Goal: Transaction & Acquisition: Purchase product/service

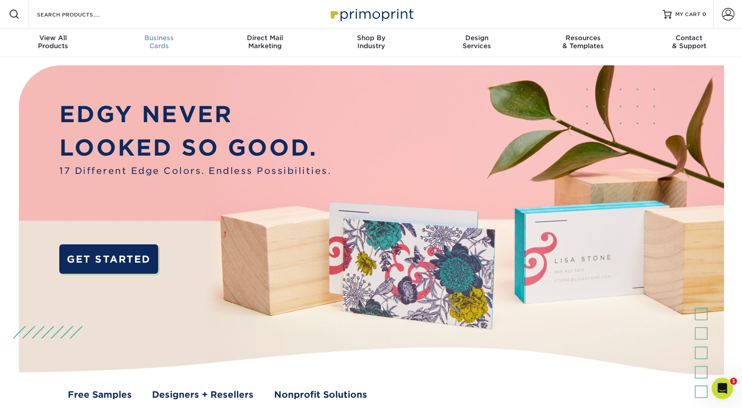
click at [164, 46] on div "Business Cards" at bounding box center [159, 42] width 106 height 16
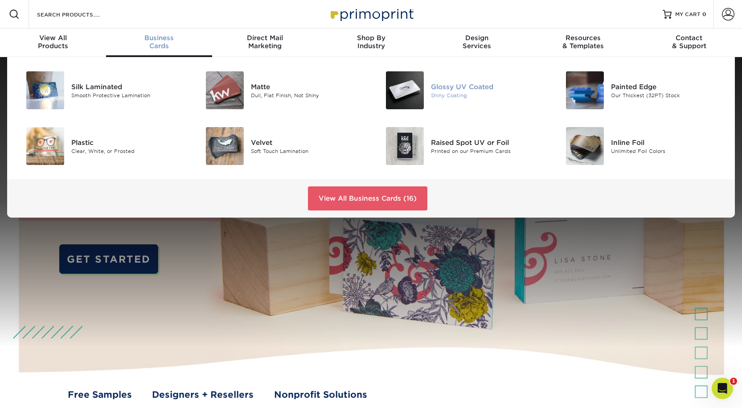
click at [421, 96] on img at bounding box center [405, 90] width 38 height 38
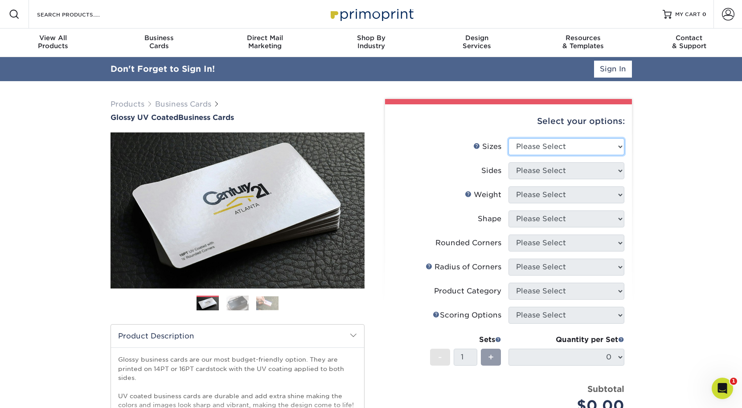
click at [561, 150] on select "Please Select 1.5" x 3.5" - Mini 1.75" x 3.5" - Mini 2" x 2" - Square 2" x 3" -…" at bounding box center [566, 146] width 116 height 17
select select "2.00x3.50"
click at [508, 138] on select "Please Select 1.5" x 3.5" - Mini 1.75" x 3.5" - Mini 2" x 2" - Square 2" x 3" -…" at bounding box center [566, 146] width 116 height 17
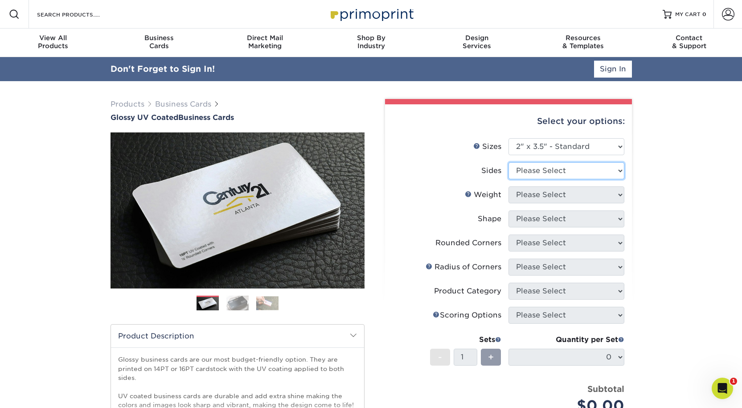
click at [543, 172] on select "Please Select Print Both Sides Print Front Only" at bounding box center [566, 170] width 116 height 17
select select "13abbda7-1d64-4f25-8bb2-c179b224825d"
click at [508, 162] on select "Please Select Print Both Sides Print Front Only" at bounding box center [566, 170] width 116 height 17
click at [547, 190] on select "Please Select 16PT 14PT" at bounding box center [566, 194] width 116 height 17
select select "16PT"
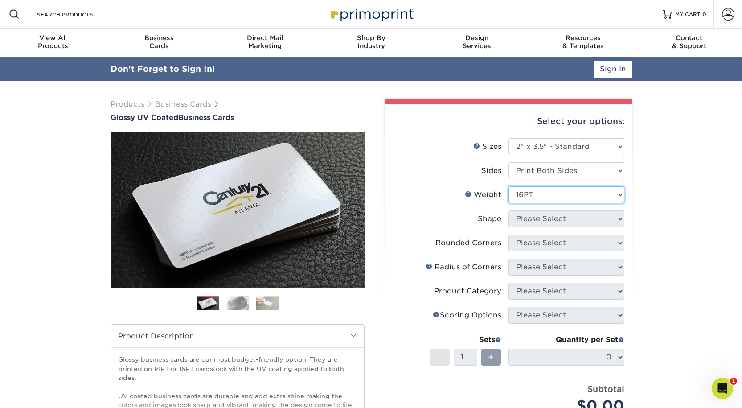
click at [508, 186] on select "Please Select 16PT 14PT" at bounding box center [566, 194] width 116 height 17
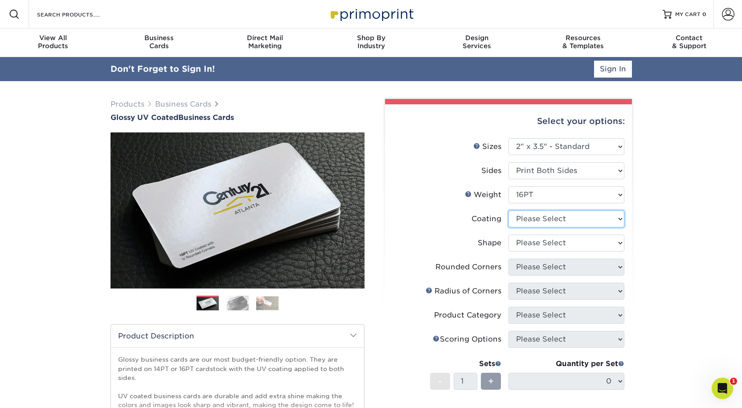
click at [552, 221] on select at bounding box center [566, 218] width 116 height 17
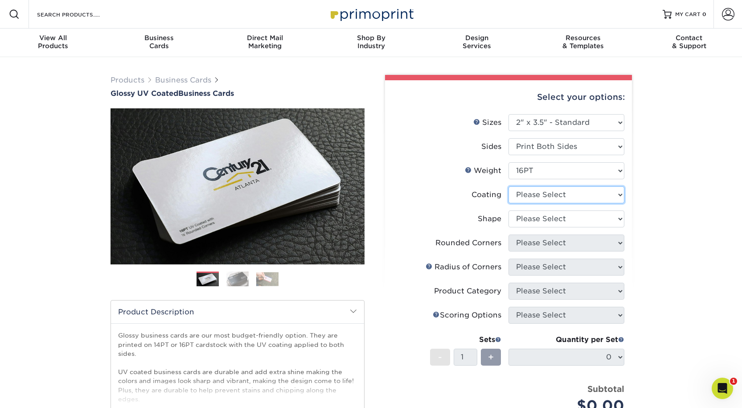
select select "ae367451-b2b8-45df-a344-0f05b6a12993"
click at [508, 186] on select at bounding box center [566, 194] width 116 height 17
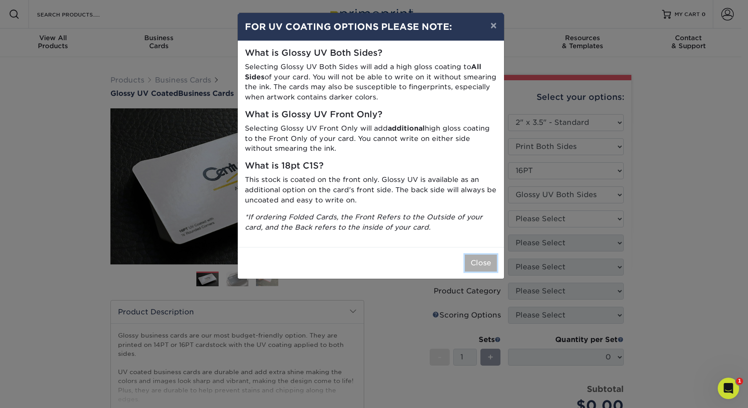
click at [478, 266] on button "Close" at bounding box center [481, 262] width 32 height 17
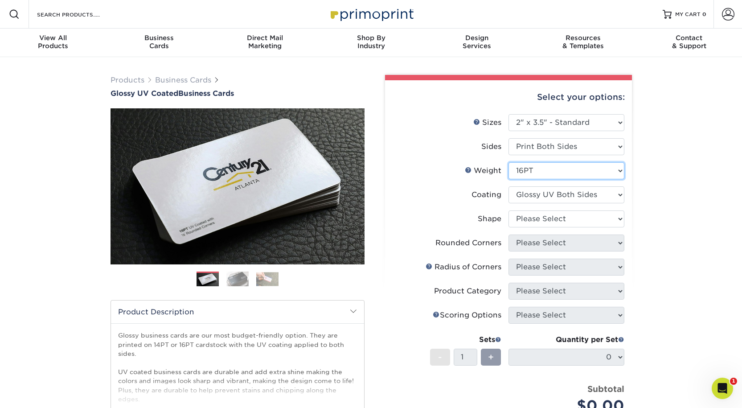
click at [557, 173] on select "Please Select 16PT 14PT" at bounding box center [566, 170] width 116 height 17
click at [551, 151] on select "Please Select Print Both Sides Print Front Only" at bounding box center [566, 146] width 116 height 17
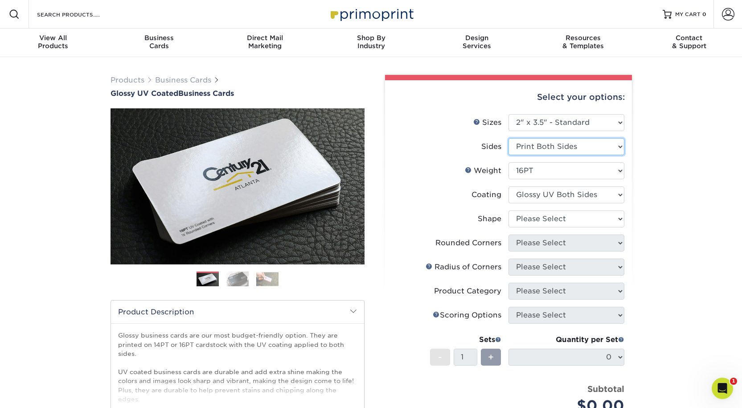
click at [551, 151] on select "Please Select Print Both Sides Print Front Only" at bounding box center [566, 146] width 116 height 17
click at [549, 221] on select "Please Select Standard Oval" at bounding box center [566, 218] width 116 height 17
select select "standard"
click at [508, 210] on select "Please Select Standard Oval" at bounding box center [566, 218] width 116 height 17
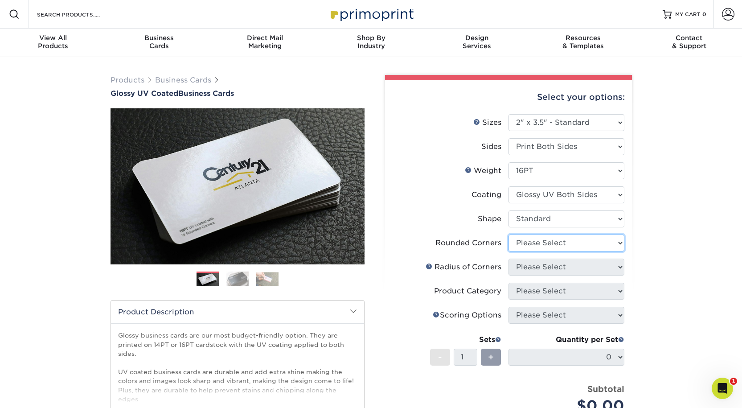
click at [544, 245] on select "Please Select Yes - Round 2 Corners Yes - Round 4 Corners No" at bounding box center [566, 242] width 116 height 17
select select "0"
click at [508, 234] on select "Please Select Yes - Round 2 Corners Yes - Round 4 Corners No" at bounding box center [566, 242] width 116 height 17
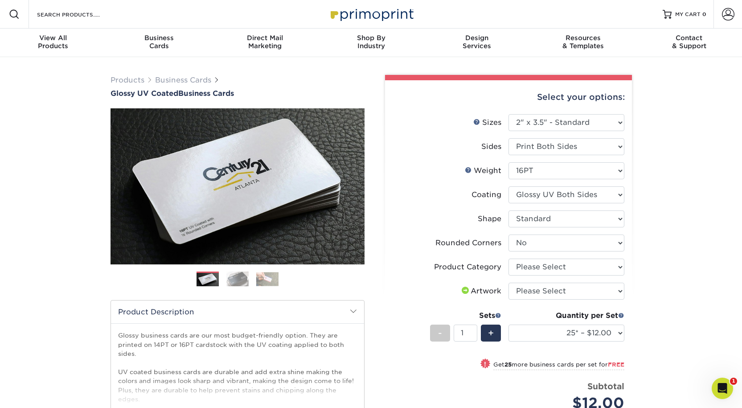
click at [646, 250] on div "Products Business Cards Glossy UV Coated Business Cards Previous Next" at bounding box center [371, 310] width 742 height 506
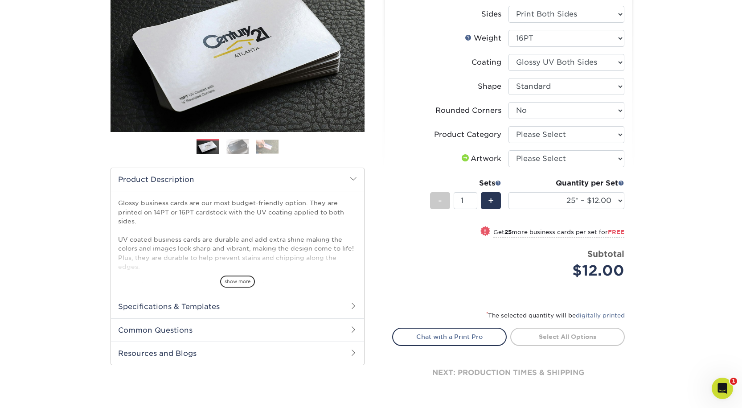
scroll to position [133, 0]
click at [568, 138] on select "Please Select Business Cards" at bounding box center [566, 134] width 116 height 17
select select "3b5148f1-0588-4f88-a218-97bcfdce65c1"
click at [508, 126] on select "Please Select Business Cards" at bounding box center [566, 134] width 116 height 17
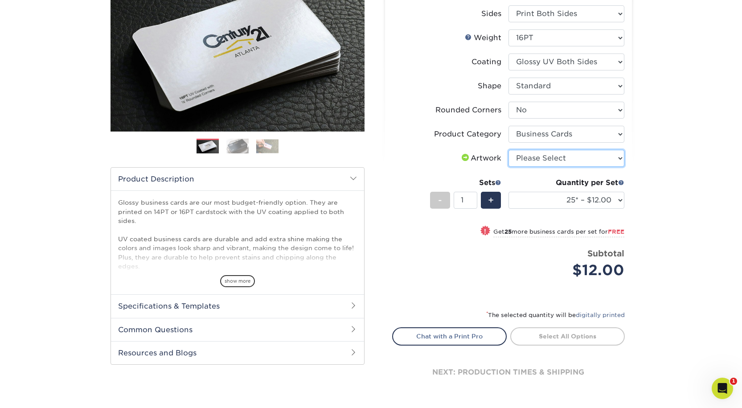
click at [566, 159] on select "Please Select I will upload files I need a design - $100" at bounding box center [566, 158] width 116 height 17
select select "upload"
click at [508, 150] on select "Please Select I will upload files I need a design - $100" at bounding box center [566, 158] width 116 height 17
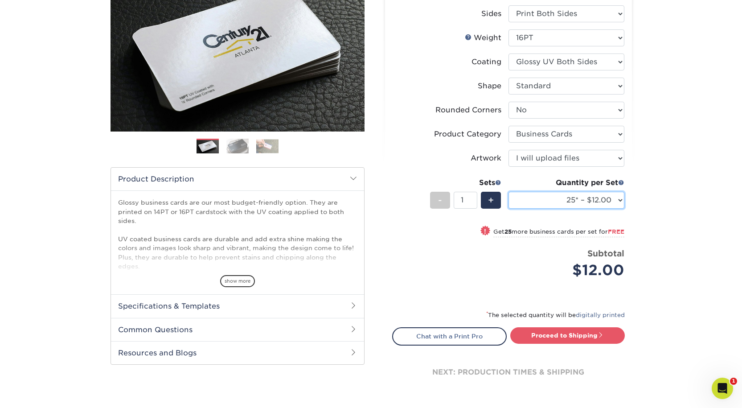
click at [566, 196] on select "25* – $12.00 50* – $12.00 100* – $12.00 250* – $21.00 500 – $42.00 1000 – $53.0…" at bounding box center [566, 200] width 116 height 17
select select "1000 – $53.00"
click at [508, 192] on select "25* – $12.00 50* – $12.00 100* – $12.00 250* – $21.00 500 – $42.00 1000 – $53.0…" at bounding box center [566, 200] width 116 height 17
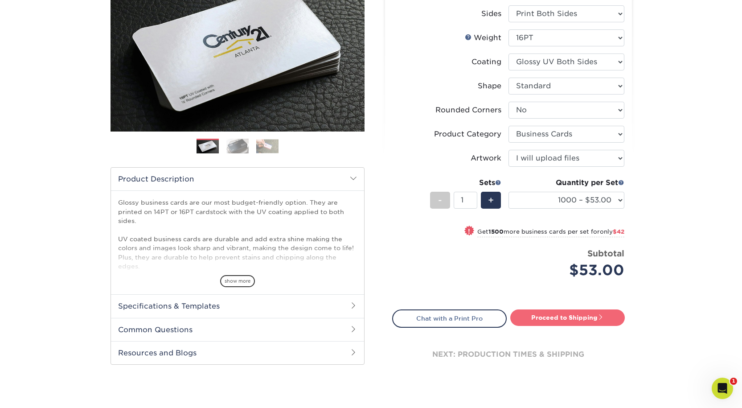
click at [568, 316] on link "Proceed to Shipping" at bounding box center [567, 317] width 114 height 16
type input "Set 1"
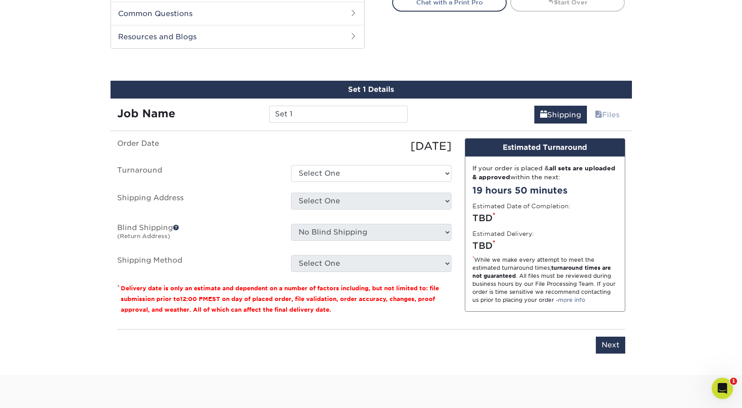
scroll to position [466, 0]
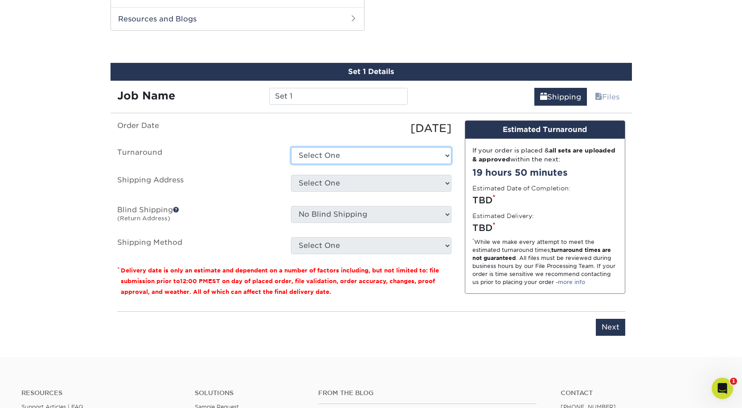
click at [359, 154] on select "Select One 2-4 Business Days 2 Day Next Business Day" at bounding box center [371, 155] width 160 height 17
select select "a4b988fe-bf75-4c9d-ab09-3724192d9116"
click at [291, 147] on select "Select One 2-4 Business Days 2 Day Next Business Day" at bounding box center [371, 155] width 160 height 17
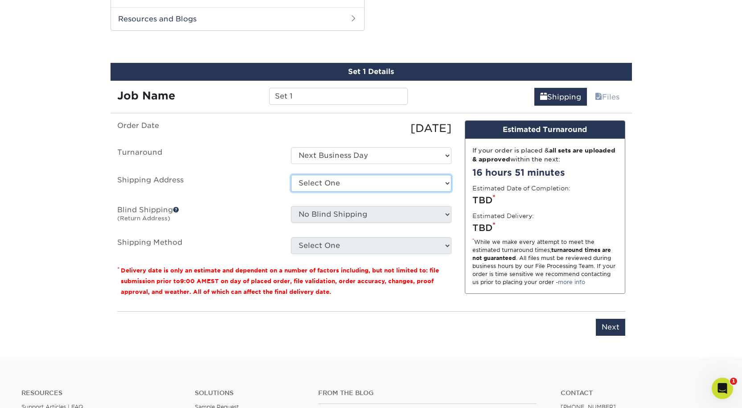
click at [379, 188] on select "Select One + Add New Address - Login" at bounding box center [371, 183] width 160 height 17
click at [291, 192] on select "Select One + Add New Address - Login" at bounding box center [371, 183] width 160 height 17
select select "-1"
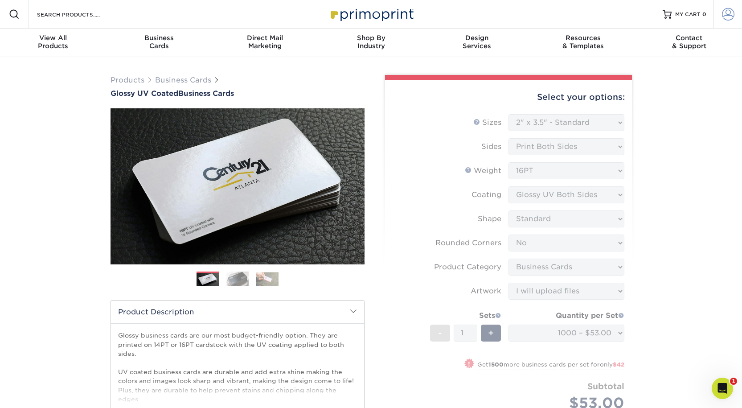
click at [728, 13] on span at bounding box center [728, 14] width 12 height 12
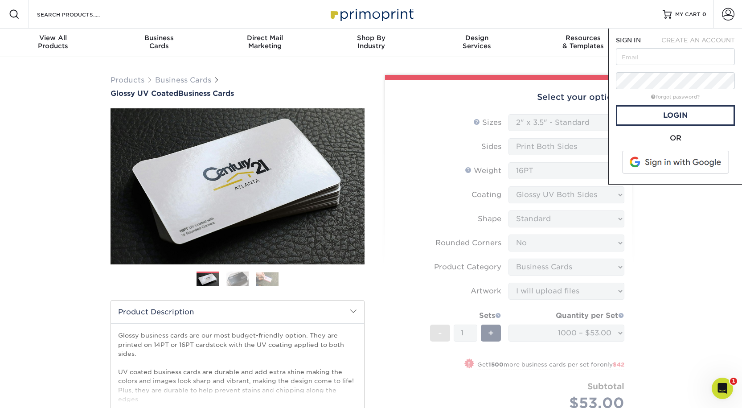
click at [682, 159] on span at bounding box center [676, 162] width 114 height 23
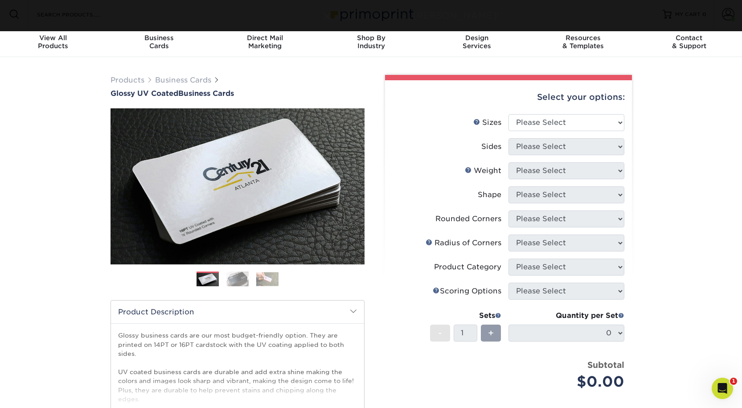
click at [573, 110] on div "Select your options:" at bounding box center [508, 97] width 233 height 34
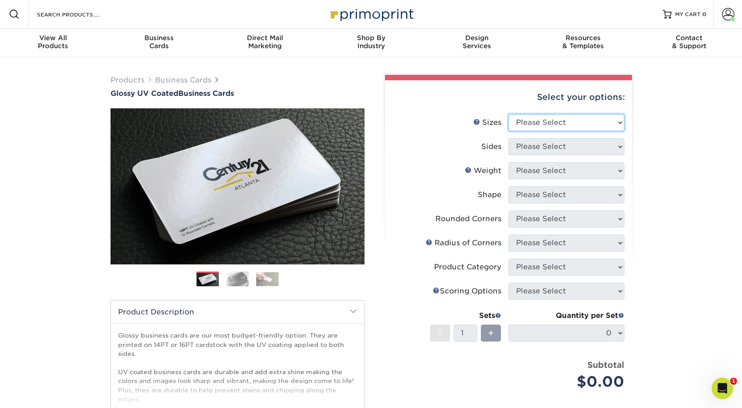
click at [572, 115] on select "Please Select 1.5" x 3.5" - Mini 1.75" x 3.5" - Mini 2" x 2" - Square 2" x 3" -…" at bounding box center [566, 122] width 116 height 17
select select "2.00x3.50"
click at [508, 114] on select "Please Select 1.5" x 3.5" - Mini 1.75" x 3.5" - Mini 2" x 2" - Square 2" x 3" -…" at bounding box center [566, 122] width 116 height 17
click at [571, 146] on select "Please Select Print Both Sides Print Front Only" at bounding box center [566, 146] width 116 height 17
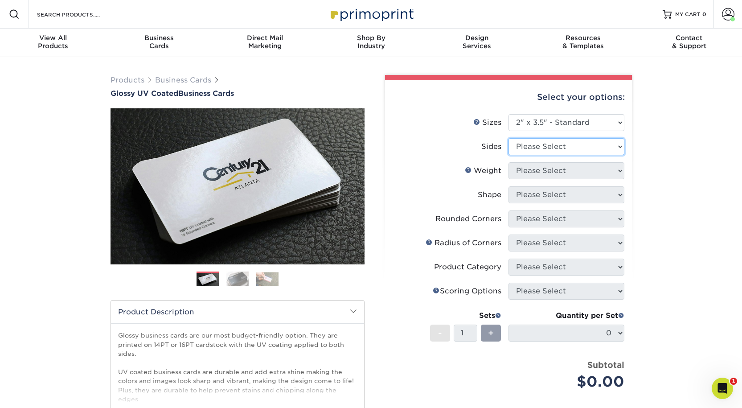
select select "13abbda7-1d64-4f25-8bb2-c179b224825d"
click at [508, 138] on select "Please Select Print Both Sides Print Front Only" at bounding box center [566, 146] width 116 height 17
click at [566, 170] on select "Please Select 16PT 14PT" at bounding box center [566, 170] width 116 height 17
select select "16PT"
click at [508, 162] on select "Please Select 16PT 14PT" at bounding box center [566, 170] width 116 height 17
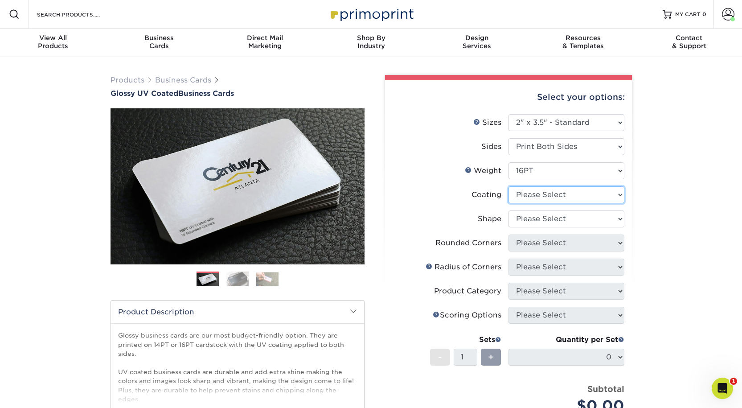
click at [560, 194] on select at bounding box center [566, 194] width 116 height 17
select select "ae367451-b2b8-45df-a344-0f05b6a12993"
click at [508, 186] on select at bounding box center [566, 194] width 116 height 17
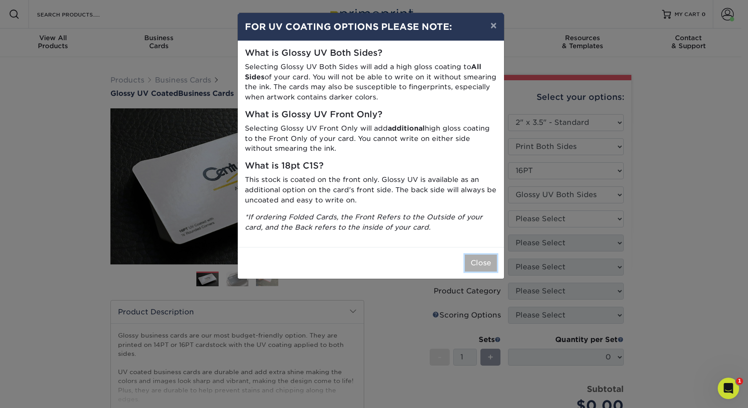
click at [481, 265] on button "Close" at bounding box center [481, 262] width 32 height 17
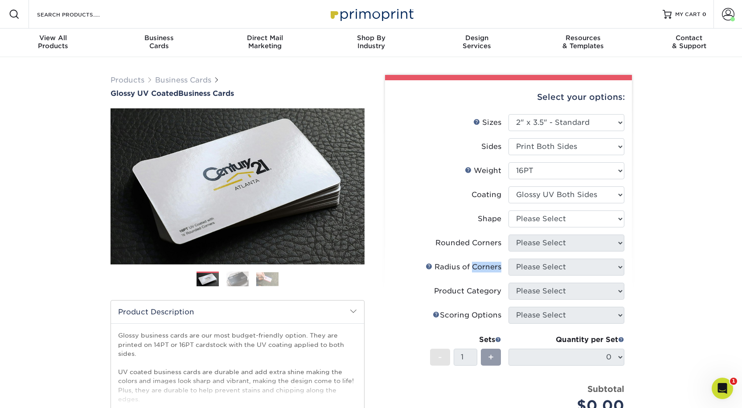
click at [481, 265] on div "Radius of Corners" at bounding box center [463, 266] width 76 height 11
click at [592, 194] on select at bounding box center [566, 194] width 116 height 17
click at [545, 220] on select "Please Select Standard Oval" at bounding box center [566, 218] width 116 height 17
select select "standard"
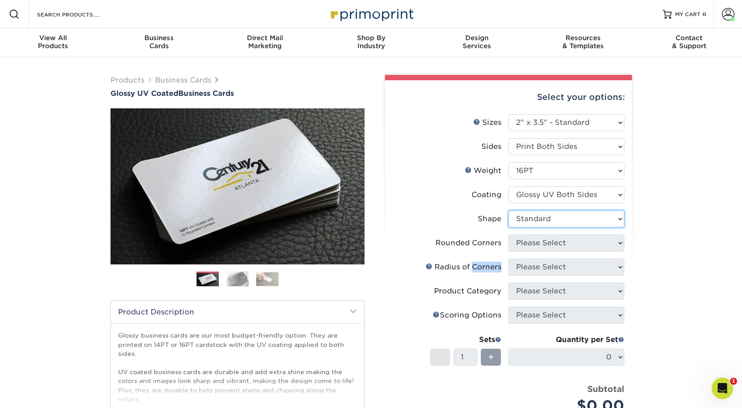
click at [508, 210] on select "Please Select Standard Oval" at bounding box center [566, 218] width 116 height 17
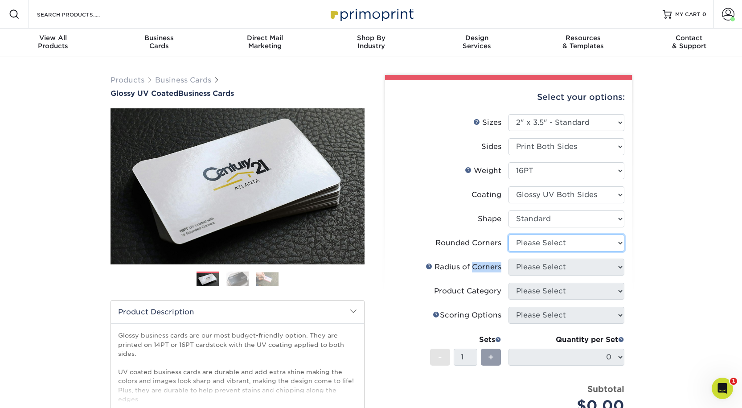
click at [546, 245] on select "Please Select Yes - Round 2 Corners Yes - Round 4 Corners No" at bounding box center [566, 242] width 116 height 17
select select "0"
click at [508, 234] on select "Please Select Yes - Round 2 Corners Yes - Round 4 Corners No" at bounding box center [566, 242] width 116 height 17
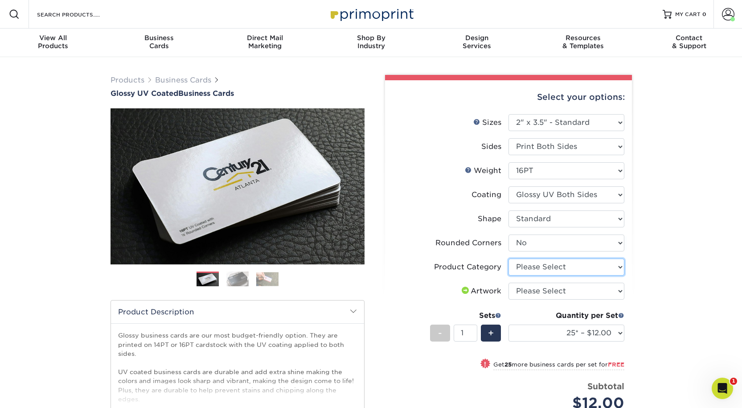
click at [562, 269] on select "Please Select Business Cards" at bounding box center [566, 266] width 116 height 17
select select "3b5148f1-0588-4f88-a218-97bcfdce65c1"
click at [508, 258] on select "Please Select Business Cards" at bounding box center [566, 266] width 116 height 17
click at [556, 295] on select "Please Select I will upload files I need a design - $100" at bounding box center [566, 290] width 116 height 17
select select "upload"
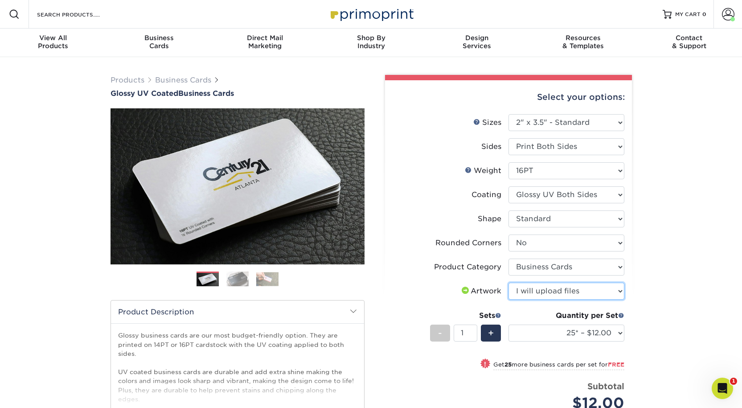
click at [508, 282] on select "Please Select I will upload files I need a design - $100" at bounding box center [566, 290] width 116 height 17
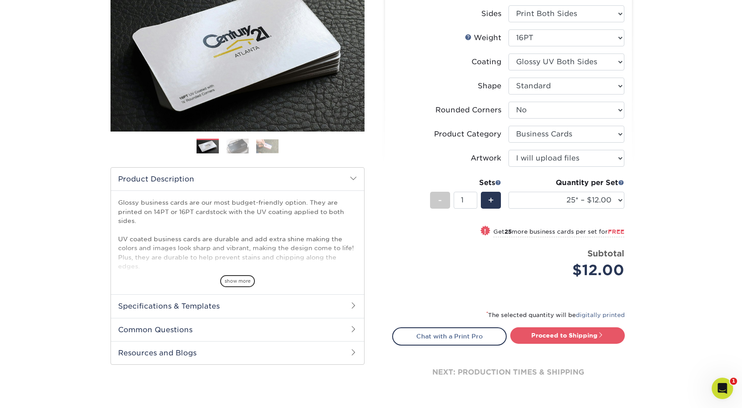
scroll to position [133, 0]
click at [565, 190] on div "Quantity per Set 25* – $12.00 50* – $12.00 100* – $12.00 250* – $21.00 500 – $4…" at bounding box center [566, 197] width 116 height 41
click at [567, 196] on select "25* – $12.00 50* – $12.00 100* – $12.00 250* – $21.00 500 – $42.00 1000 – $53.0…" at bounding box center [566, 199] width 116 height 17
select select "1000 – $53.00"
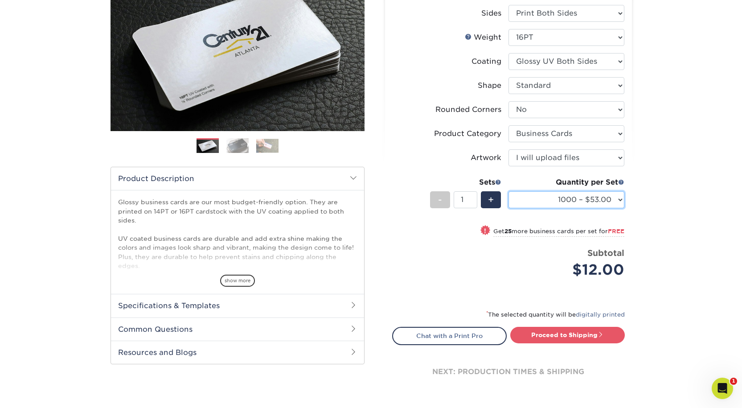
click at [508, 191] on select "25* – $12.00 50* – $12.00 100* – $12.00 250* – $21.00 500 – $42.00 1000 – $53.0…" at bounding box center [566, 199] width 116 height 17
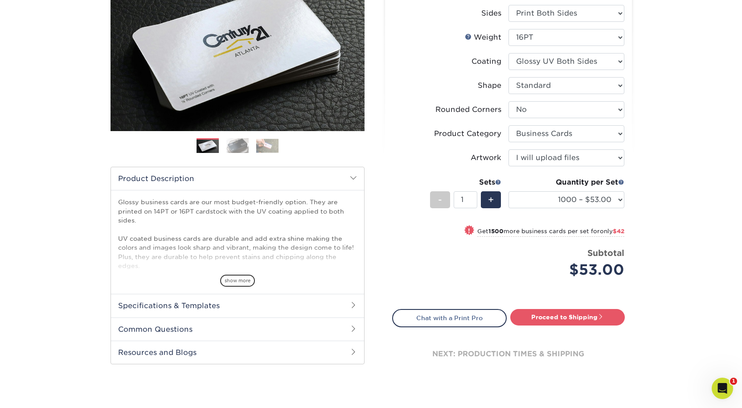
click at [702, 268] on div "Products Business Cards Glossy UV Coated Business Cards Previous Next" at bounding box center [371, 168] width 742 height 489
click at [567, 321] on link "Proceed to Shipping" at bounding box center [567, 317] width 114 height 16
type input "Set 1"
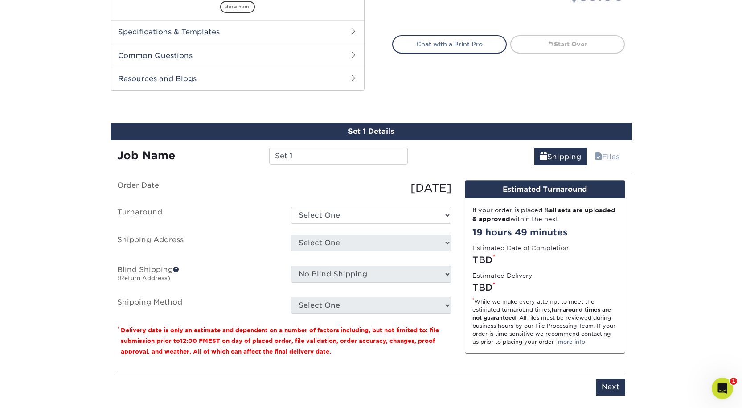
scroll to position [466, 0]
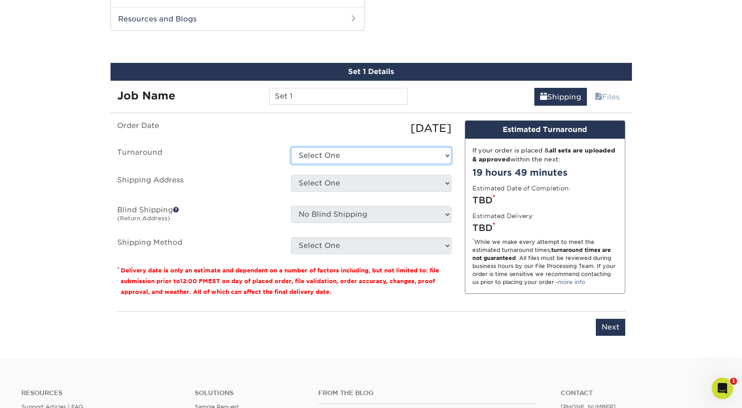
click at [348, 151] on select "Select One 2-4 Business Days 2 Day Next Business Day" at bounding box center [371, 155] width 160 height 17
select select "a4b988fe-bf75-4c9d-ab09-3724192d9116"
click at [291, 147] on select "Select One 2-4 Business Days 2 Day Next Business Day" at bounding box center [371, 155] width 160 height 17
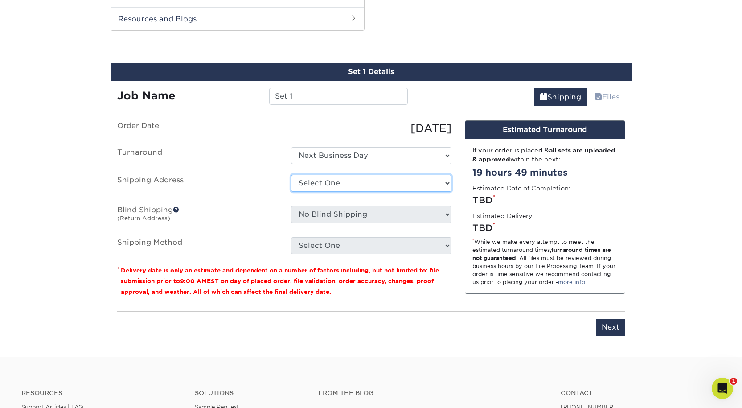
click at [344, 180] on select "Select One [PERSON_NAME] + Add New Address" at bounding box center [371, 183] width 160 height 17
select select "245540"
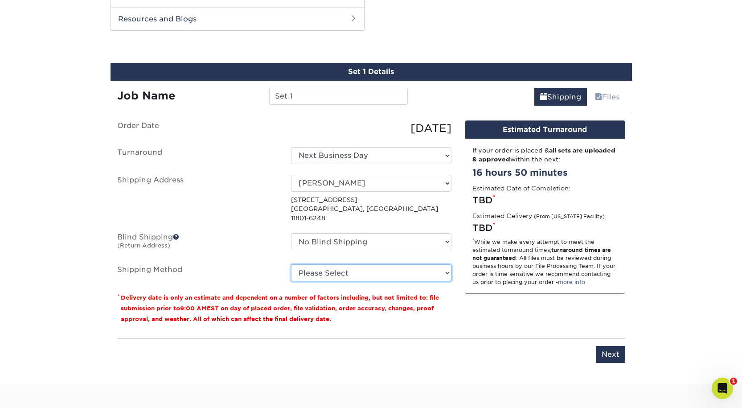
click at [371, 264] on select "Please Select Ground Shipping (+$8.96) 3 Day Shipping Service (+$20.06) 2 Day A…" at bounding box center [371, 272] width 160 height 17
click at [559, 101] on link "Shipping" at bounding box center [560, 97] width 53 height 18
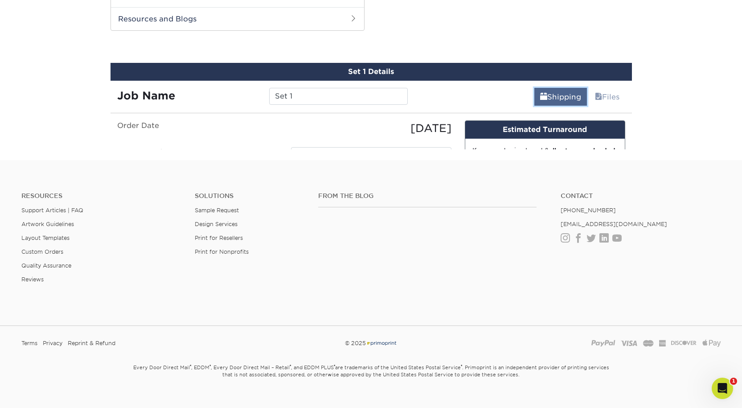
scroll to position [443, 0]
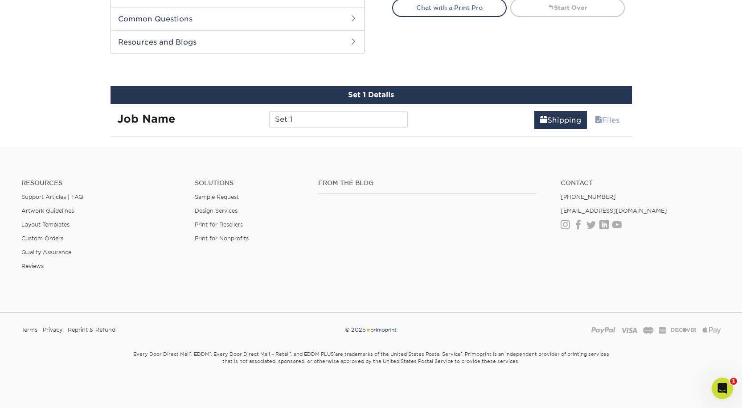
click at [559, 104] on div "Shipping Files" at bounding box center [522, 116] width 217 height 25
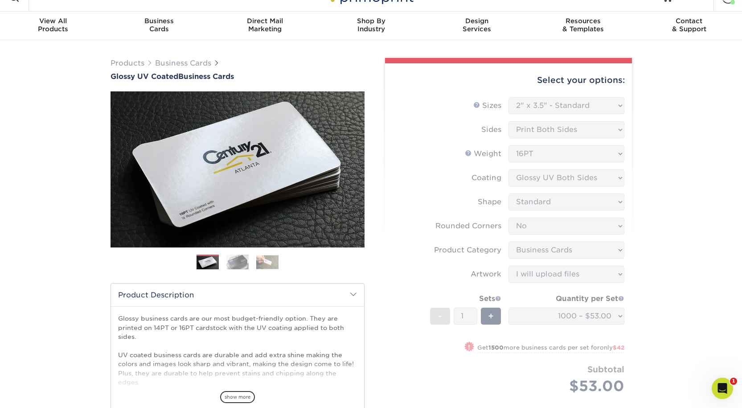
scroll to position [0, 0]
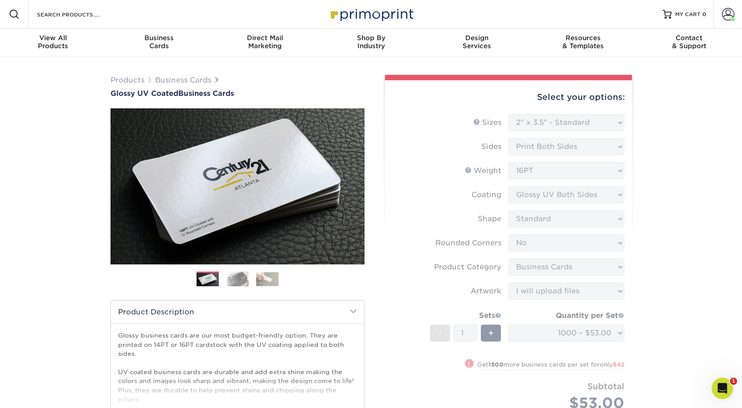
click at [558, 330] on form "Sizes Help Sizes Please Select 1.5" x 3.5" - Mini 1.75" x 3.5" - Mini 2" x 2" -…" at bounding box center [508, 273] width 233 height 318
click at [559, 328] on form "Sizes Help Sizes Please Select 1.5" x 3.5" - Mini 1.75" x 3.5" - Mini 2" x 2" -…" at bounding box center [508, 273] width 233 height 318
click at [559, 327] on form "Sizes Help Sizes Please Select 1.5" x 3.5" - Mini 1.75" x 3.5" - Mini 2" x 2" -…" at bounding box center [508, 273] width 233 height 318
click at [649, 325] on div "Products Business Cards Glossy UV Coated Business Cards Previous Next" at bounding box center [371, 323] width 742 height 533
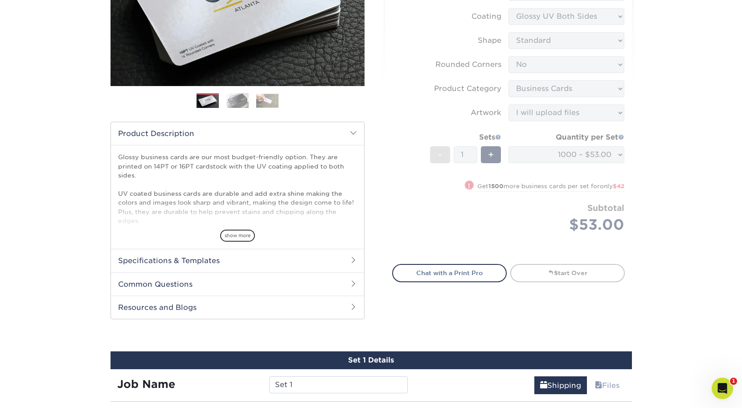
scroll to position [177, 0]
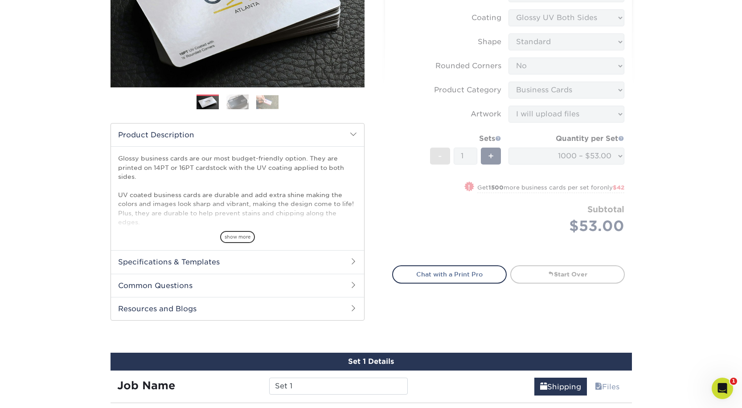
click at [468, 201] on form "Sizes Help Sizes Please Select 1.5" x 3.5" - Mini 1.75" x 3.5" - Mini 2" x 2" -…" at bounding box center [508, 96] width 233 height 318
click at [231, 238] on span "show more" at bounding box center [237, 237] width 35 height 12
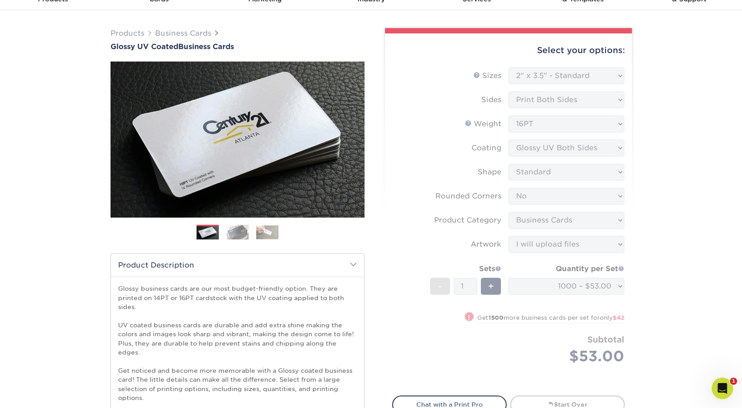
scroll to position [0, 0]
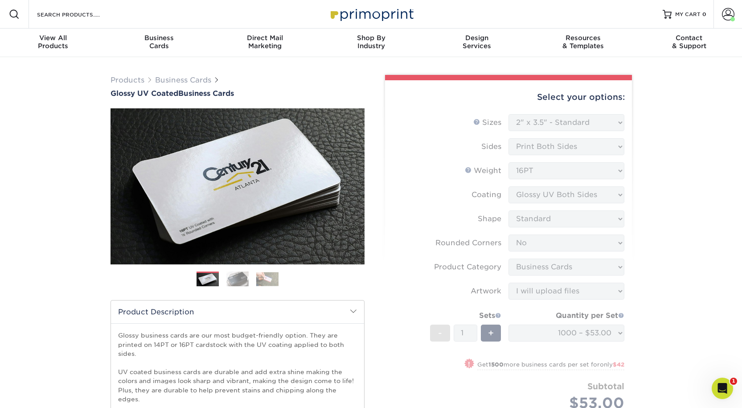
click at [590, 267] on form "Sizes Help Sizes Please Select 1.5" x 3.5" - Mini 1.75" x 3.5" - Mini 2" x 2" -…" at bounding box center [508, 273] width 233 height 318
click at [621, 262] on form "Sizes Help Sizes Please Select 1.5" x 3.5" - Mini 1.75" x 3.5" - Mini 2" x 2" -…" at bounding box center [508, 273] width 233 height 318
click at [616, 262] on form "Sizes Help Sizes Please Select 1.5" x 3.5" - Mini 1.75" x 3.5" - Mini 2" x 2" -…" at bounding box center [508, 273] width 233 height 318
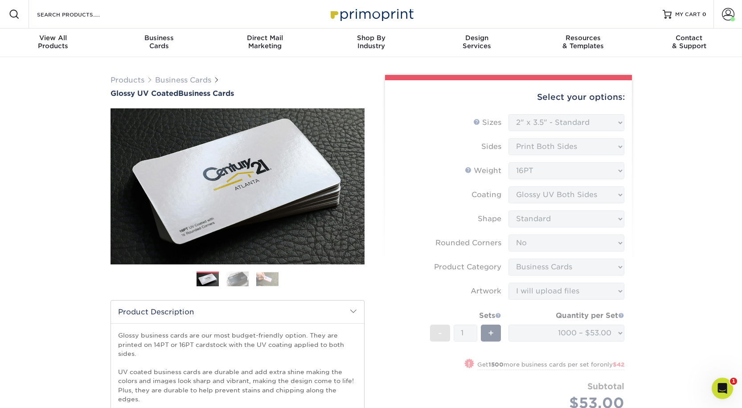
click at [616, 263] on form "Sizes Help Sizes Please Select 1.5" x 3.5" - Mini 1.75" x 3.5" - Mini 2" x 2" -…" at bounding box center [508, 273] width 233 height 318
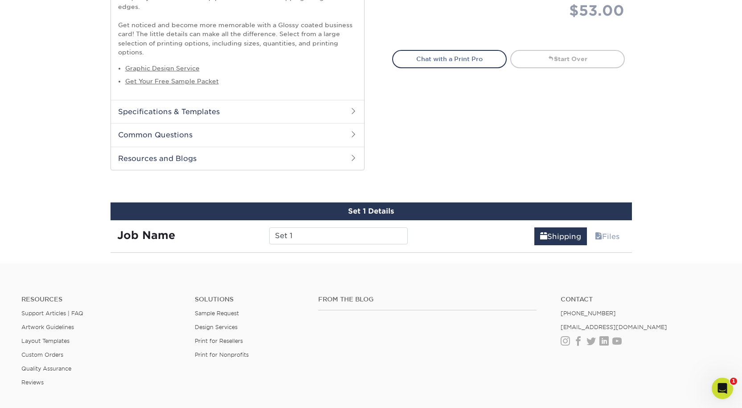
scroll to position [393, 0]
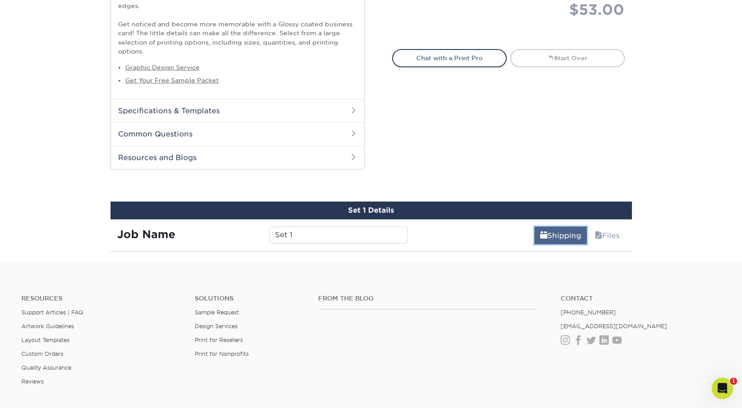
click at [543, 231] on link "Shipping" at bounding box center [560, 235] width 53 height 18
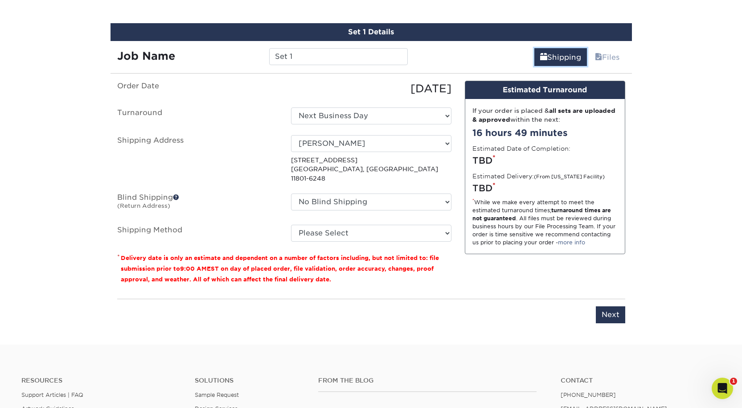
scroll to position [571, 0]
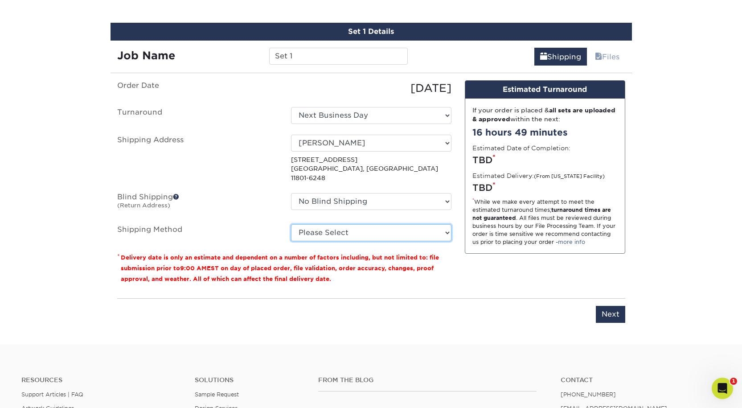
click at [340, 224] on select "Please Select Ground Shipping (+$8.96) 3 Day Shipping Service (+$20.06) 2 Day A…" at bounding box center [371, 232] width 160 height 17
select select "03"
click at [291, 224] on select "Please Select Ground Shipping (+$8.96) 3 Day Shipping Service (+$20.06) 2 Day A…" at bounding box center [371, 232] width 160 height 17
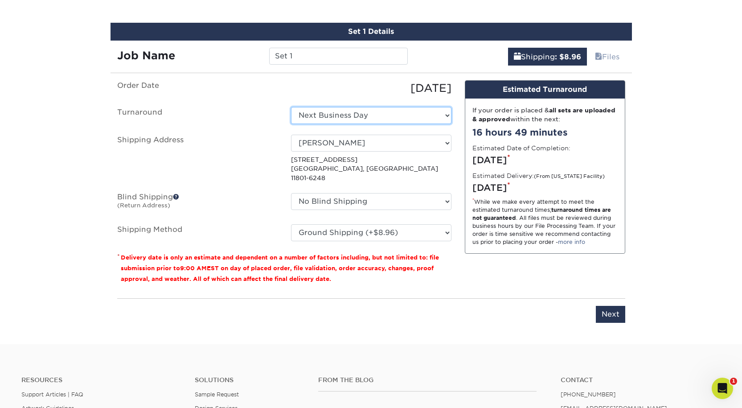
click at [373, 111] on select "Select One 2-4 Business Days 2 Day Next Business Day" at bounding box center [371, 115] width 160 height 17
select select "9c602146-adca-468a-95c7-7697090690c2"
click at [344, 223] on fieldset "Order Date 09/17/2025 Turnaround Select One 2-4 Business Days 2 Day Next Busine…" at bounding box center [284, 165] width 334 height 171
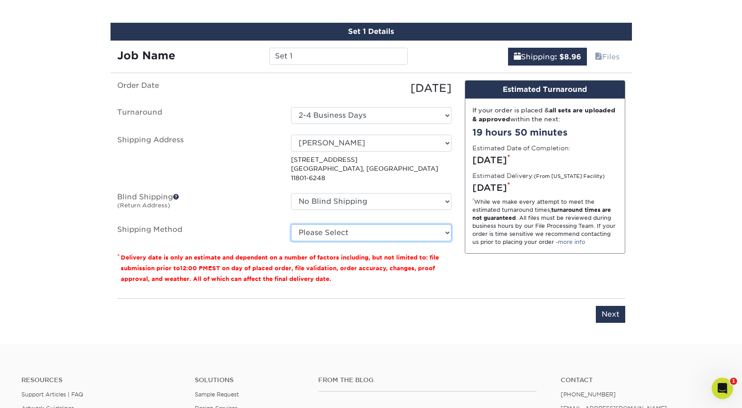
click at [344, 224] on select "Please Select Ground Shipping (+$8.96) 3 Day Shipping Service (+$20.06) 2 Day A…" at bounding box center [371, 232] width 160 height 17
select select "03"
click at [291, 224] on select "Please Select Ground Shipping (+$8.96) 3 Day Shipping Service (+$20.06) 2 Day A…" at bounding box center [371, 232] width 160 height 17
click at [336, 254] on small "Delivery date is only an estimate and dependent on a number of factors includin…" at bounding box center [280, 268] width 318 height 28
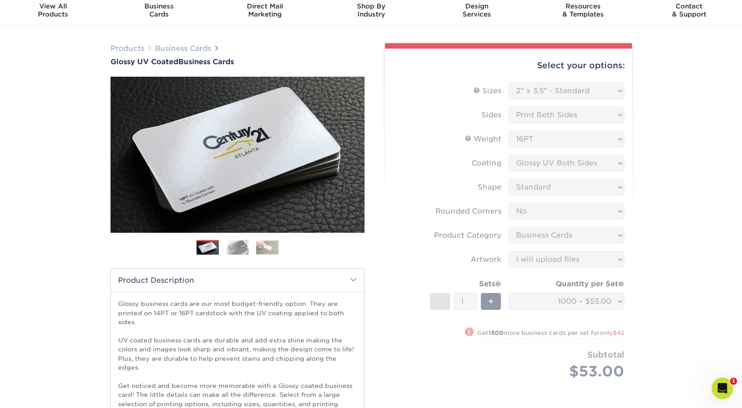
scroll to position [0, 0]
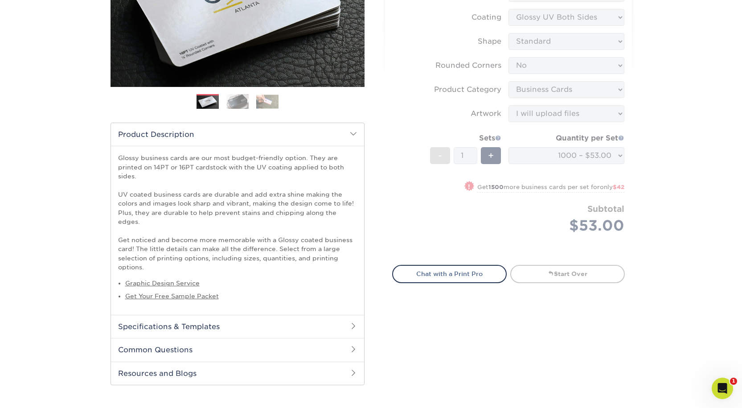
scroll to position [178, 0]
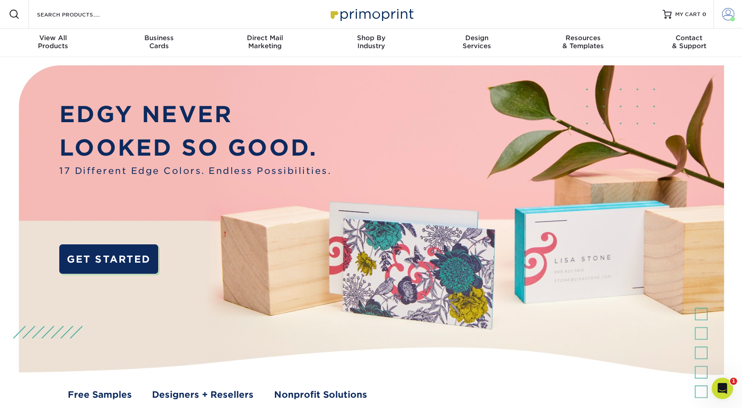
click at [731, 22] on link "Account" at bounding box center [727, 14] width 29 height 29
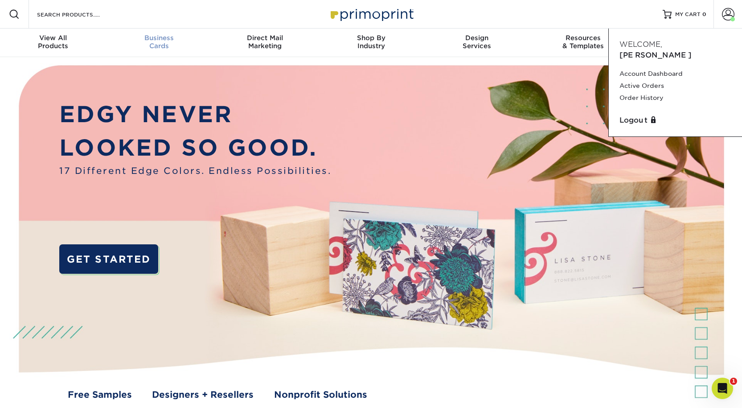
click at [163, 46] on div "Business Cards" at bounding box center [159, 42] width 106 height 16
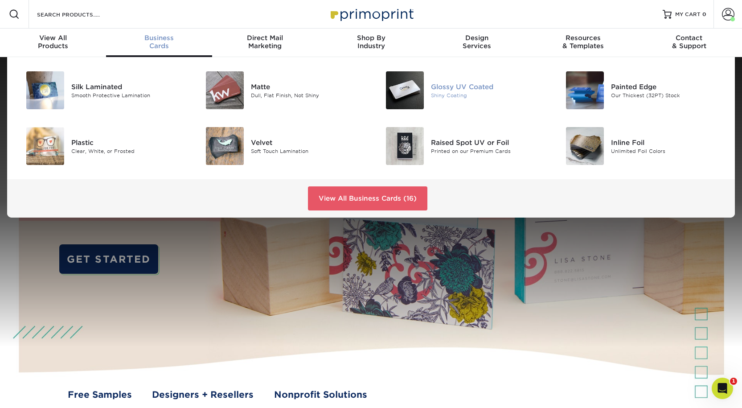
click at [464, 85] on div "Glossy UV Coated" at bounding box center [487, 87] width 113 height 10
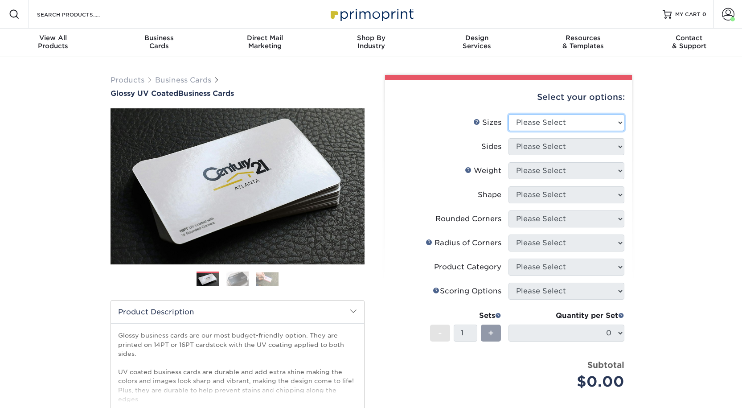
click at [568, 130] on select "Please Select 1.5" x 3.5" - Mini 1.75" x 3.5" - Mini 2" x 2" - Square 2" x 3" -…" at bounding box center [566, 122] width 116 height 17
select select "2.00x3.50"
click at [508, 114] on select "Please Select 1.5" x 3.5" - Mini 1.75" x 3.5" - Mini 2" x 2" - Square 2" x 3" -…" at bounding box center [566, 122] width 116 height 17
click at [560, 141] on select "Please Select Print Both Sides Print Front Only" at bounding box center [566, 146] width 116 height 17
select select "13abbda7-1d64-4f25-8bb2-c179b224825d"
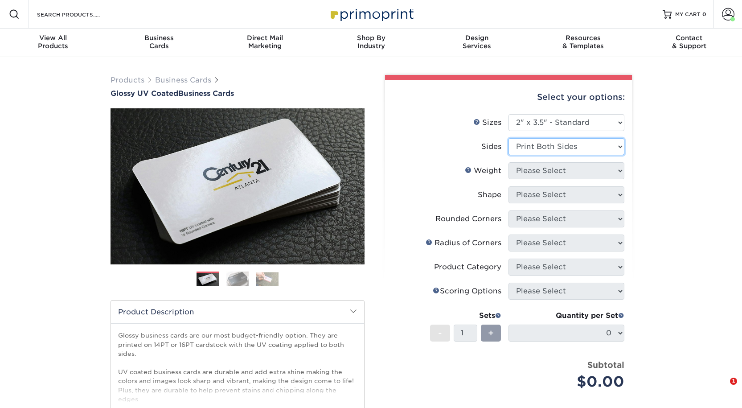
click at [508, 138] on select "Please Select Print Both Sides Print Front Only" at bounding box center [566, 146] width 116 height 17
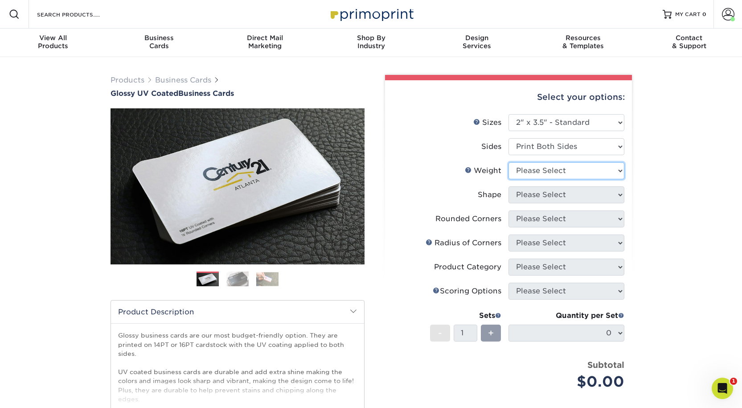
click at [558, 175] on select "Please Select 16PT 14PT" at bounding box center [566, 170] width 116 height 17
select select "16PT"
click at [508, 162] on select "Please Select 16PT 14PT" at bounding box center [566, 170] width 116 height 17
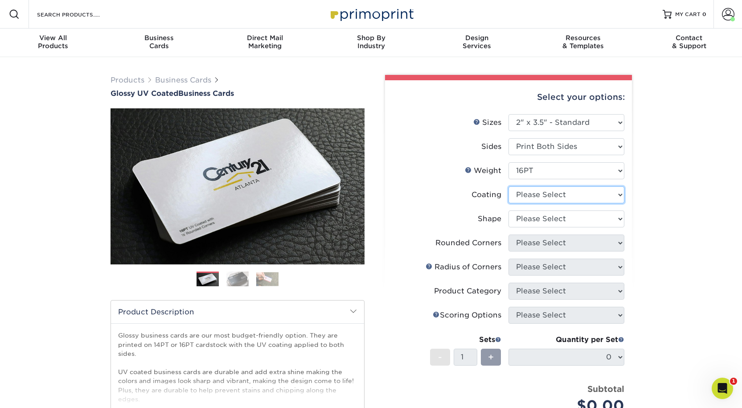
click at [557, 193] on select at bounding box center [566, 194] width 116 height 17
click at [508, 186] on select at bounding box center [566, 194] width 116 height 17
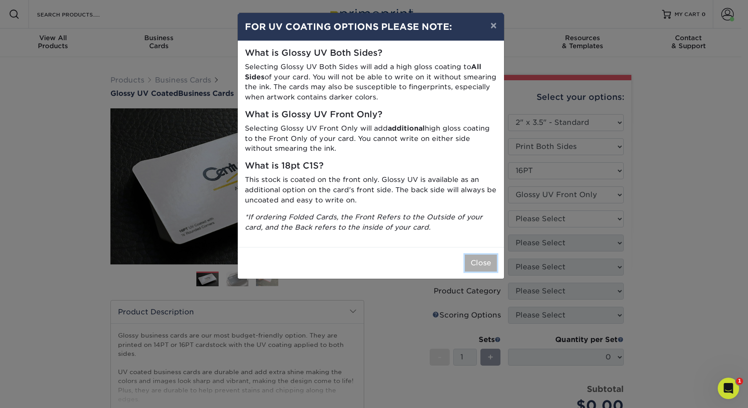
click at [497, 257] on button "Close" at bounding box center [481, 262] width 32 height 17
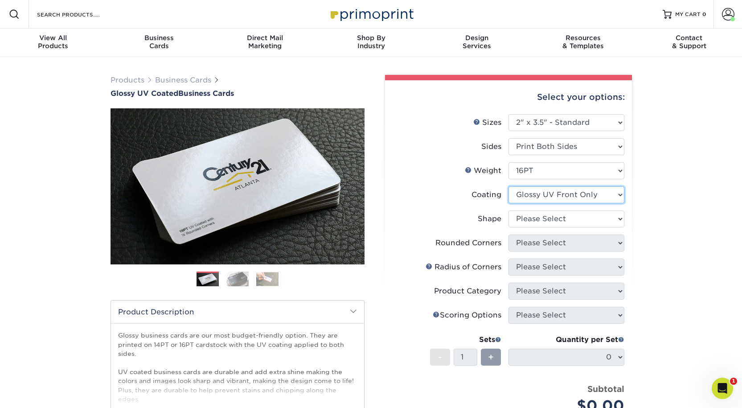
click at [569, 197] on select at bounding box center [566, 194] width 116 height 17
select select "ae367451-b2b8-45df-a344-0f05b6a12993"
click at [508, 186] on select at bounding box center [566, 194] width 116 height 17
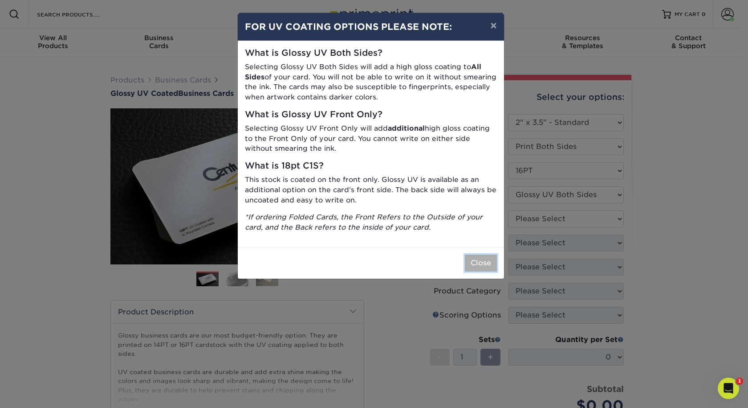
click at [483, 269] on button "Close" at bounding box center [481, 262] width 32 height 17
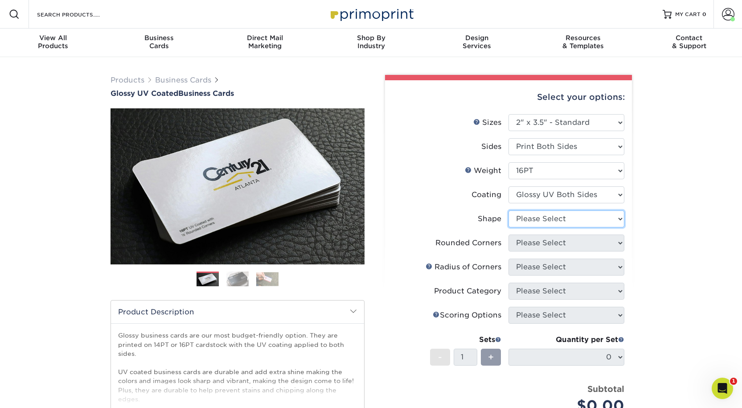
click at [563, 219] on select "Please Select Standard Oval" at bounding box center [566, 218] width 116 height 17
select select "standard"
click at [508, 210] on select "Please Select Standard Oval" at bounding box center [566, 218] width 116 height 17
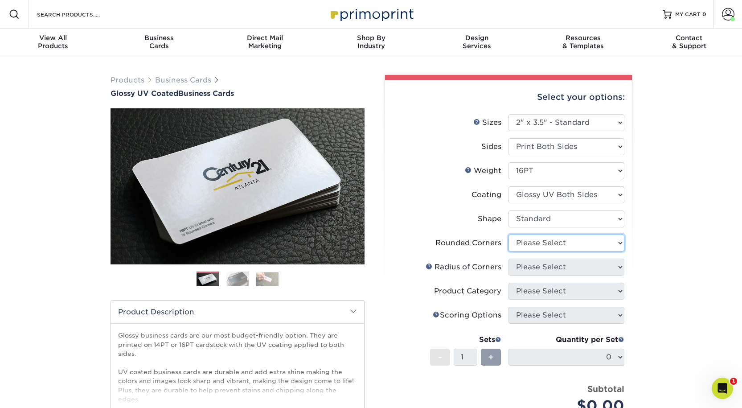
click at [556, 242] on select "Please Select Yes - Round 2 Corners Yes - Round 4 Corners No" at bounding box center [566, 242] width 116 height 17
select select "0"
click at [508, 234] on select "Please Select Yes - Round 2 Corners Yes - Round 4 Corners No" at bounding box center [566, 242] width 116 height 17
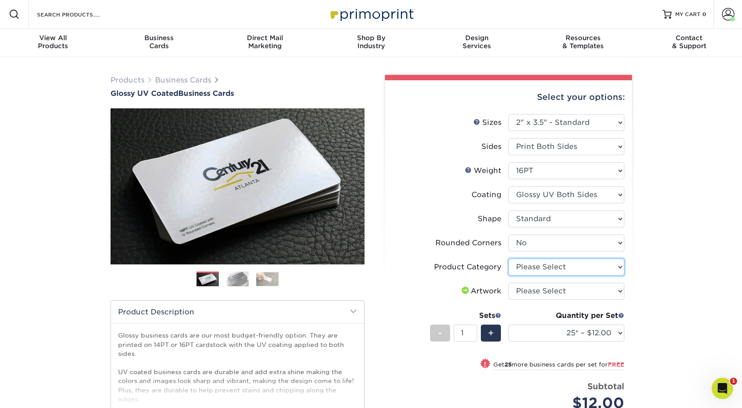
click at [567, 273] on select "Please Select Business Cards" at bounding box center [566, 266] width 116 height 17
select select "3b5148f1-0588-4f88-a218-97bcfdce65c1"
click at [508, 258] on select "Please Select Business Cards" at bounding box center [566, 266] width 116 height 17
click at [568, 291] on select "Please Select I will upload files I need a design - $100" at bounding box center [566, 290] width 116 height 17
click at [508, 282] on select "Please Select I will upload files I need a design - $100" at bounding box center [566, 290] width 116 height 17
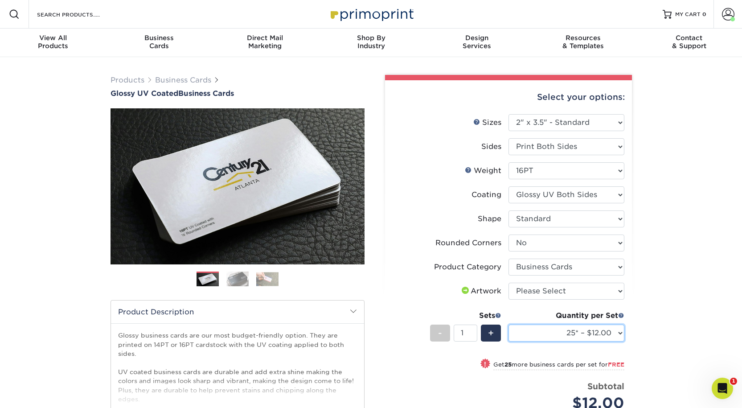
click at [618, 335] on select "25* – $12.00 50* – $12.00 100* – $12.00 250* – $21.00 500 – $42.00 1000 – $53.0…" at bounding box center [566, 332] width 116 height 17
click at [508, 324] on select "25* – $12.00 50* – $12.00 100* – $12.00 250* – $21.00 500 – $42.00 1000 – $53.0…" at bounding box center [566, 332] width 116 height 17
click at [655, 307] on div "Products Business Cards Glossy UV Coated Business Cards Previous Next" at bounding box center [371, 301] width 742 height 489
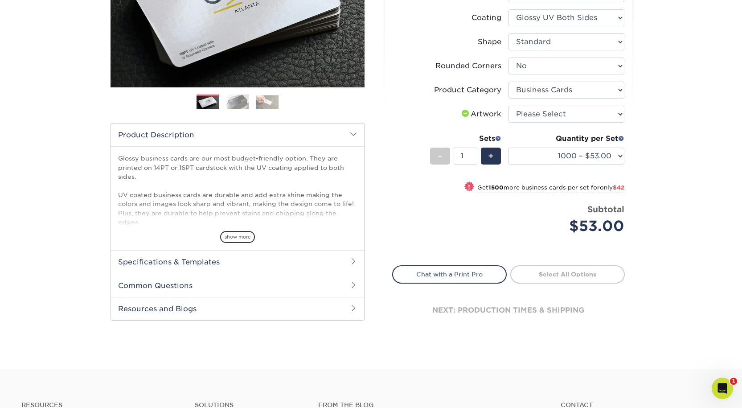
scroll to position [177, 0]
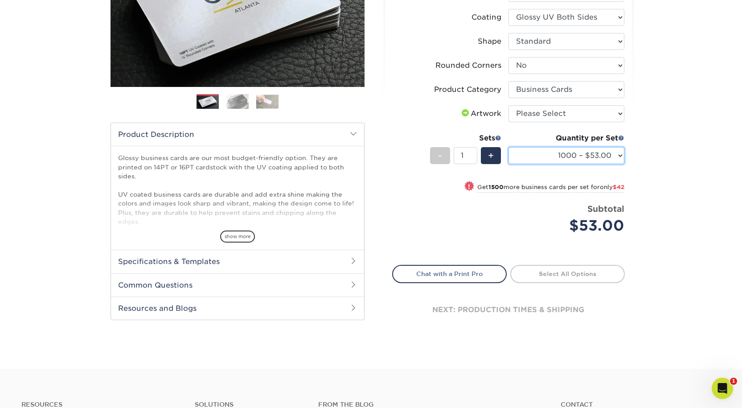
click at [579, 153] on select "25* – $12.00 50* – $12.00 100* – $12.00 250* – $21.00 500 – $42.00 1000 – $53.0…" at bounding box center [566, 155] width 116 height 17
click at [508, 147] on select "25* – $12.00 50* – $12.00 100* – $12.00 250* – $21.00 500 – $42.00 1000 – $53.0…" at bounding box center [566, 155] width 116 height 17
click at [582, 158] on select "25* – $12.00 50* – $12.00 100* – $12.00 250* – $21.00 500 – $42.00 1000 – $53.0…" at bounding box center [566, 155] width 116 height 17
click at [508, 147] on select "25* – $12.00 50* – $12.00 100* – $12.00 250* – $21.00 500 – $42.00 1000 – $53.0…" at bounding box center [566, 155] width 116 height 17
click at [565, 153] on select "25* – $12.00 50* – $12.00 100* – $12.00 250* – $21.00 500 – $42.00 1000 – $53.0…" at bounding box center [566, 155] width 116 height 17
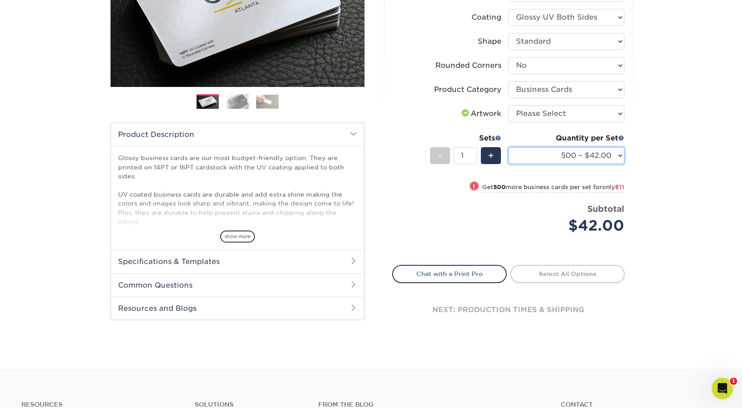
select select "1000 – $53.00"
click at [508, 147] on select "25* – $12.00 50* – $12.00 100* – $12.00 250* – $21.00 500 – $42.00 1000 – $53.0…" at bounding box center [566, 155] width 116 height 17
click at [654, 218] on div "Products Business Cards Glossy UV Coated Business Cards Previous Next" at bounding box center [371, 124] width 742 height 489
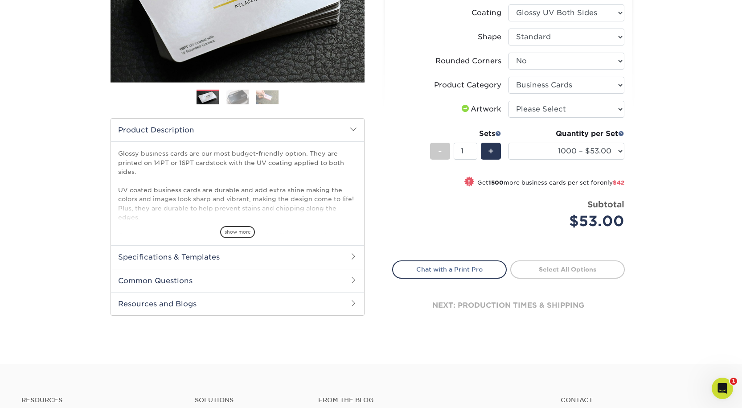
scroll to position [181, 0]
click at [681, 230] on div "Products Business Cards Glossy UV Coated Business Cards Previous Next" at bounding box center [371, 120] width 742 height 489
click at [573, 113] on select "Please Select I will upload files I need a design - $100" at bounding box center [566, 109] width 116 height 17
select select "upload"
click at [508, 101] on select "Please Select I will upload files I need a design - $100" at bounding box center [566, 109] width 116 height 17
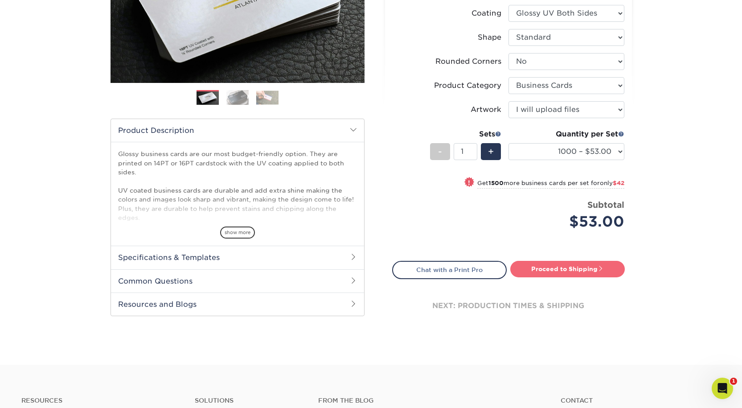
click at [581, 268] on link "Proceed to Shipping" at bounding box center [567, 269] width 114 height 16
type input "Set 1"
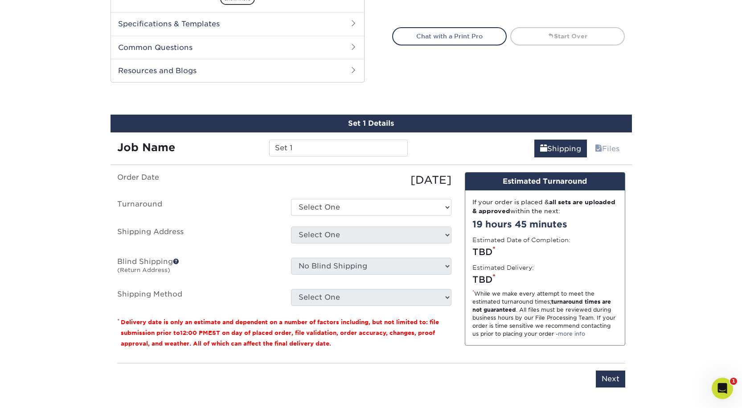
scroll to position [466, 0]
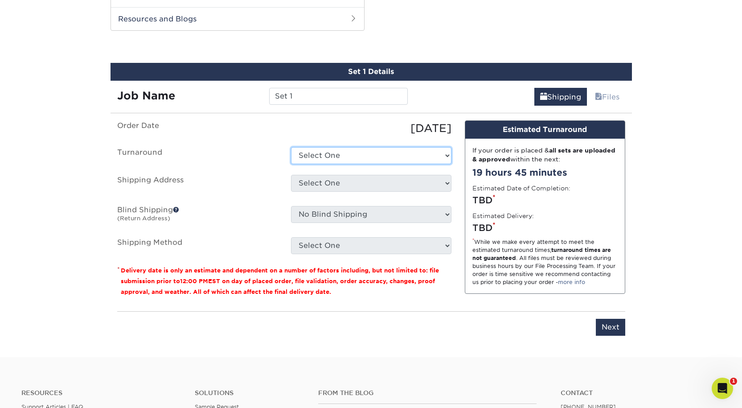
click at [291, 156] on select "Select One 2-4 Business Days 2 Day Next Business Day" at bounding box center [371, 155] width 160 height 17
select select "a4b988fe-bf75-4c9d-ab09-3724192d9116"
click at [291, 147] on select "Select One 2-4 Business Days 2 Day Next Business Day" at bounding box center [371, 155] width 160 height 17
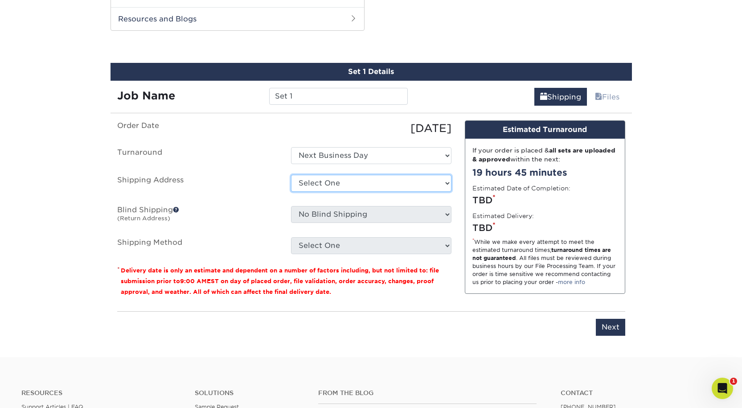
click at [343, 190] on select "Select One [PERSON_NAME] + Add New Address" at bounding box center [371, 183] width 160 height 17
select select "245540"
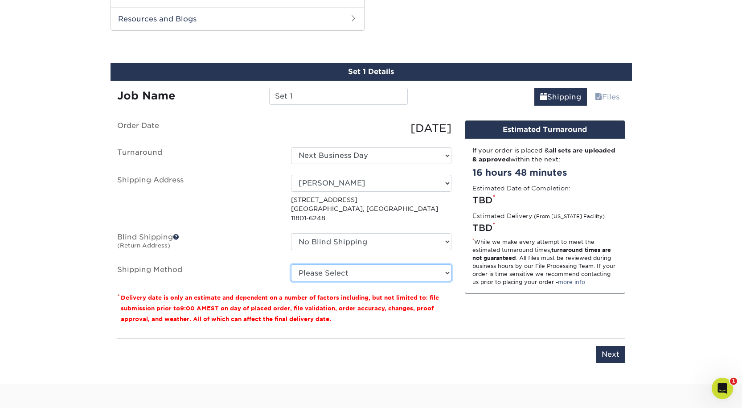
click at [378, 264] on select "Please Select Ground Shipping (+$8.96) 3 Day Shipping Service (+$20.06) 2 Day A…" at bounding box center [371, 272] width 160 height 17
select select "03"
click at [291, 264] on select "Please Select Ground Shipping (+$8.96) 3 Day Shipping Service (+$20.06) 2 Day A…" at bounding box center [371, 272] width 160 height 17
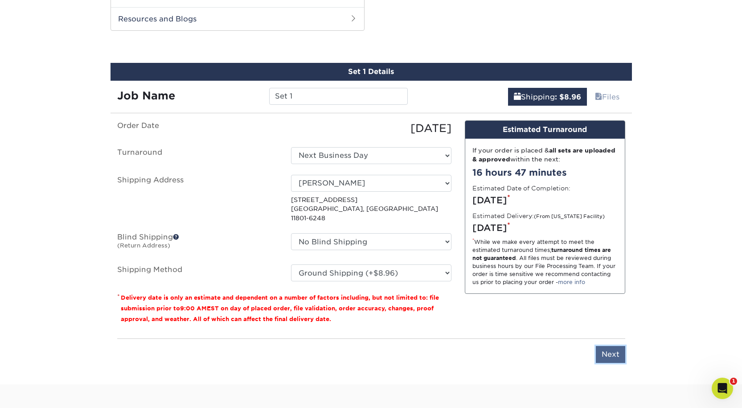
click at [619, 346] on input "Next" at bounding box center [610, 354] width 29 height 17
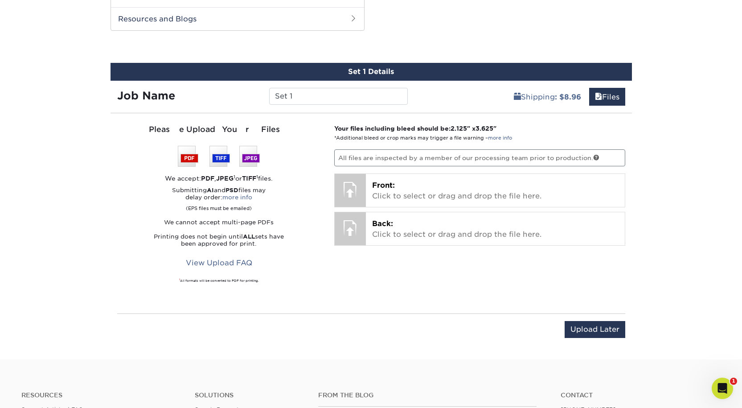
click at [192, 156] on img at bounding box center [219, 156] width 82 height 21
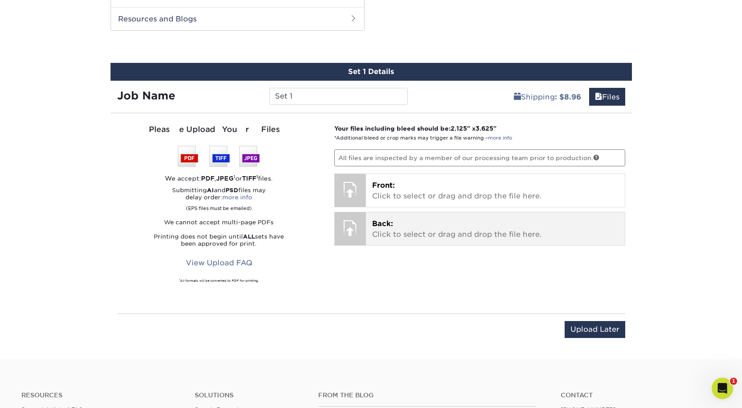
click at [421, 225] on p "Back: Click to select or drag and drop the file here." at bounding box center [495, 228] width 246 height 21
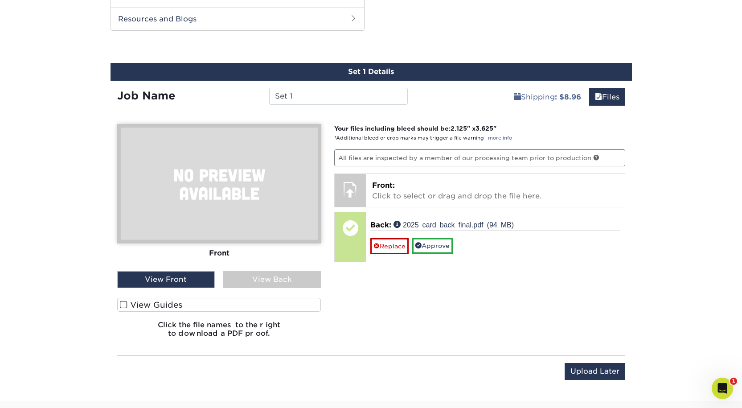
click at [207, 197] on img at bounding box center [219, 183] width 204 height 119
click at [123, 304] on span at bounding box center [124, 304] width 8 height 8
click at [0, 0] on input "View Guides" at bounding box center [0, 0] width 0 height 0
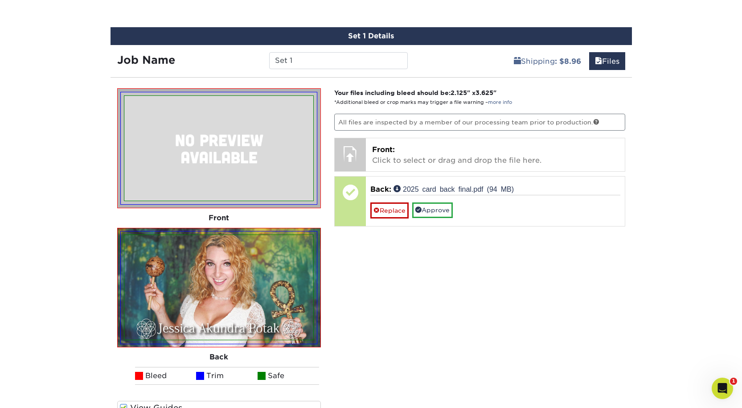
scroll to position [502, 0]
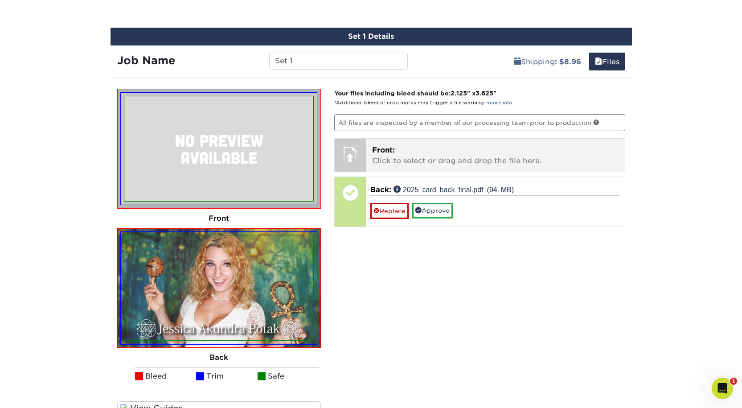
click at [391, 159] on p "Front: Click to select or drag and drop the file here." at bounding box center [495, 155] width 246 height 21
